Goal: Check status

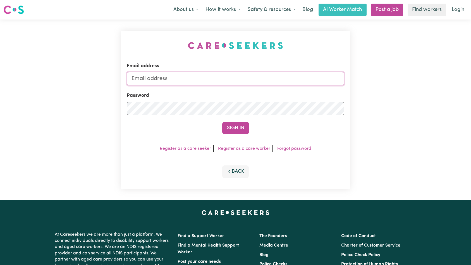
click at [259, 82] on input "Email address" at bounding box center [236, 78] width 218 height 13
type input "[EMAIL_ADDRESS][DOMAIN_NAME]"
click at [227, 121] on form "Email address [EMAIL_ADDRESS][DOMAIN_NAME] Password Sign In" at bounding box center [236, 99] width 218 height 72
drag, startPoint x: 236, startPoint y: 125, endPoint x: 241, endPoint y: 124, distance: 5.4
click at [236, 125] on button "Sign In" at bounding box center [235, 128] width 27 height 12
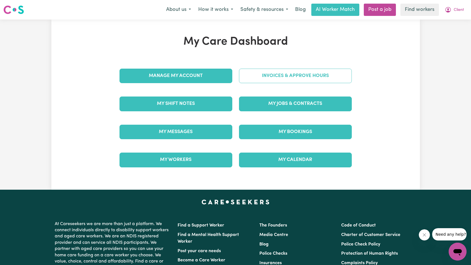
click at [309, 83] on link "Invoices & Approve Hours" at bounding box center [295, 76] width 113 height 15
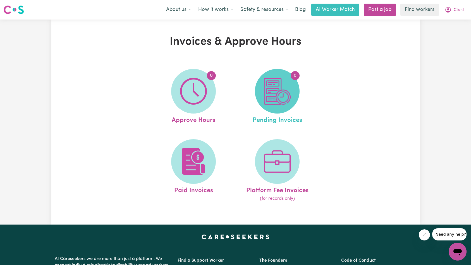
click at [287, 100] on img at bounding box center [277, 91] width 27 height 27
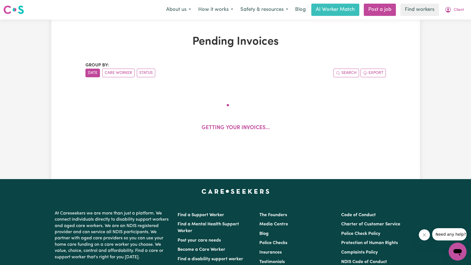
click at [426, 240] on button "Close message from company" at bounding box center [424, 235] width 11 height 11
